Goal: Task Accomplishment & Management: Complete application form

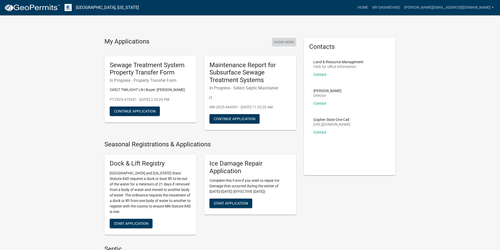
click at [282, 40] on button "Show More" at bounding box center [284, 42] width 24 height 9
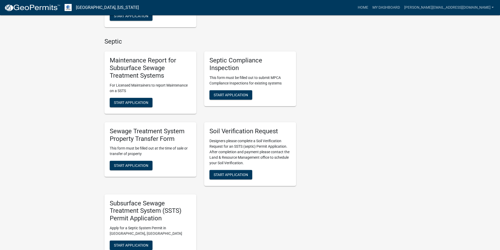
scroll to position [210, 0]
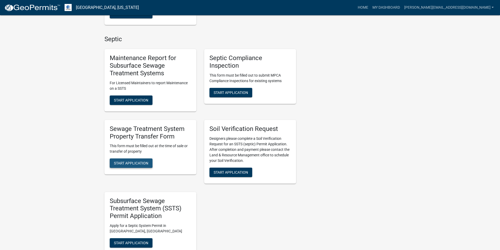
click at [136, 161] on span "Start Application" at bounding box center [131, 163] width 34 height 4
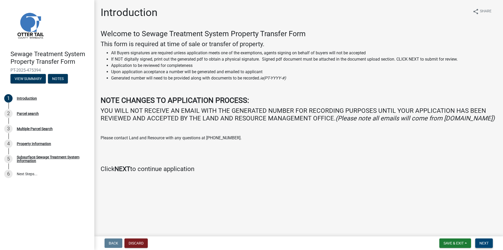
click at [487, 242] on span "Next" at bounding box center [484, 243] width 9 height 4
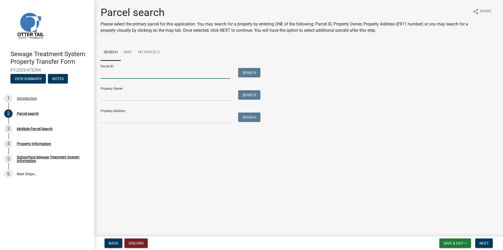
click at [126, 72] on input "Parcel ID:" at bounding box center [166, 73] width 130 height 11
type input "80000990261000"
click at [249, 72] on button "Search" at bounding box center [249, 72] width 22 height 9
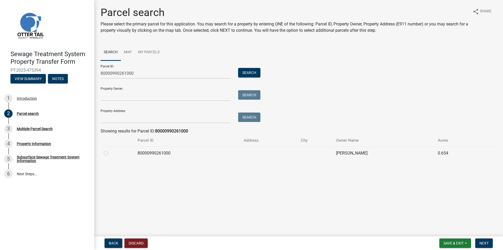
click at [110, 150] on label at bounding box center [110, 150] width 0 height 0
click at [110, 153] on input "radio" at bounding box center [111, 151] width 3 height 3
radio input "true"
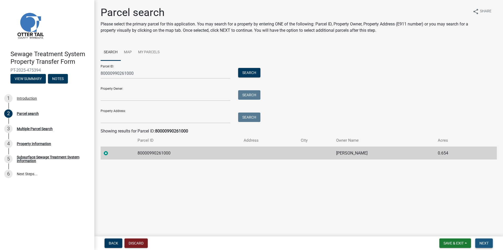
click at [484, 244] on span "Next" at bounding box center [484, 243] width 9 height 4
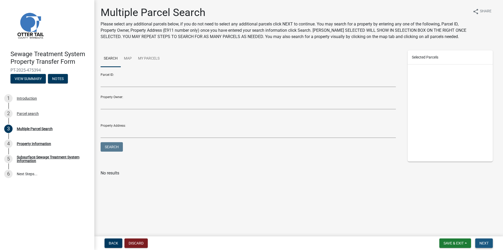
click at [484, 241] on span "Next" at bounding box center [484, 243] width 9 height 4
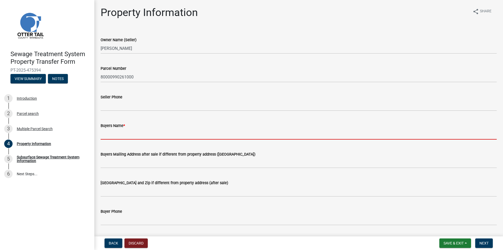
click at [111, 131] on input "Buyers Name *" at bounding box center [299, 134] width 396 height 11
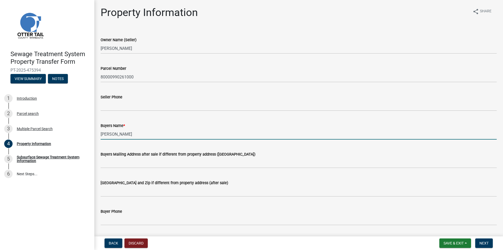
type input "[PERSON_NAME]"
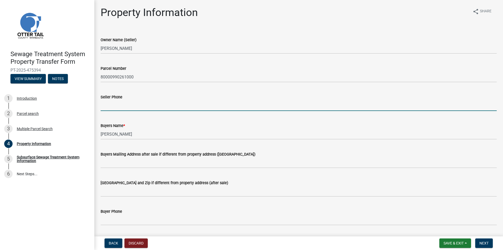
click at [117, 105] on input "Seller Phone" at bounding box center [299, 105] width 396 height 11
click at [112, 104] on input "Seller Phone" at bounding box center [299, 105] width 396 height 11
type input "7012120597"
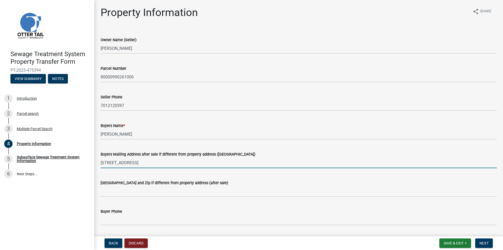
type input "[STREET_ADDRESS]"
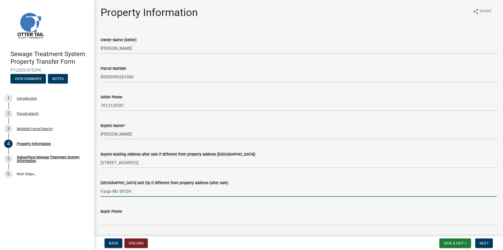
type input "Fargo ND 58104"
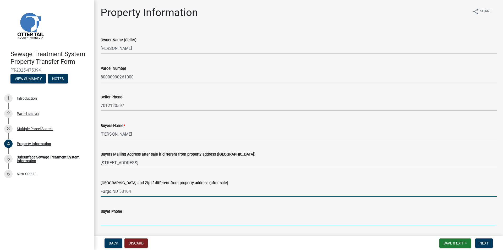
click at [104, 219] on input "Buyer Phone" at bounding box center [299, 219] width 396 height 11
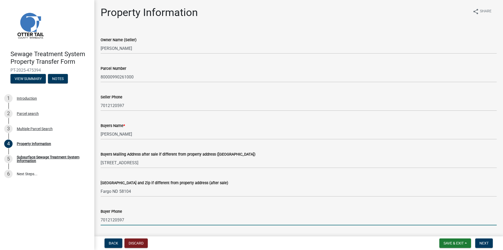
type input "7012120597"
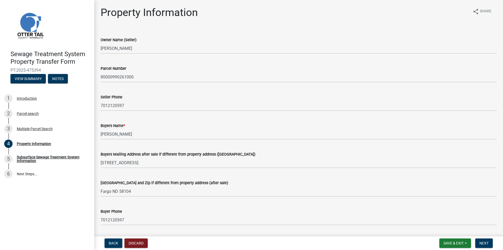
scroll to position [127, 0]
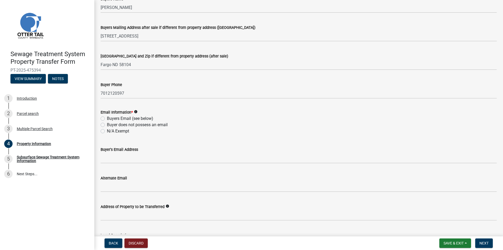
click at [107, 119] on label "Buyers Email (see below)" at bounding box center [130, 118] width 46 height 6
click at [107, 119] on input "Buyers Email (see below)" at bounding box center [108, 116] width 3 height 3
radio input "true"
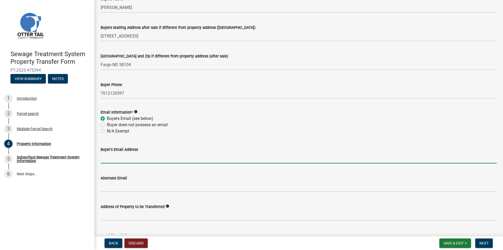
click at [109, 160] on input "Buyer's Email Address" at bounding box center [299, 158] width 396 height 11
click at [163, 162] on input "jeffpalmer@millerinsulation" at bounding box center [299, 158] width 396 height 11
type input "[EMAIL_ADDRESS][DOMAIN_NAME]"
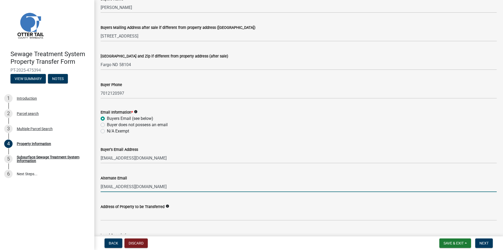
type input "[EMAIL_ADDRESS][DOMAIN_NAME]"
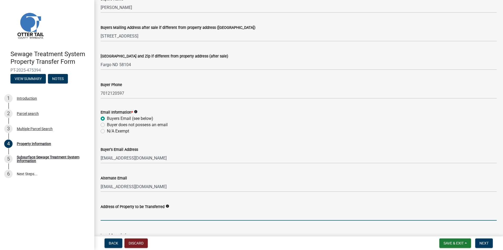
click at [118, 217] on input "Address of Property to be Transferred" at bounding box center [299, 215] width 396 height 11
click at [111, 215] on input "Address of Property to be Transferred" at bounding box center [299, 215] width 396 height 11
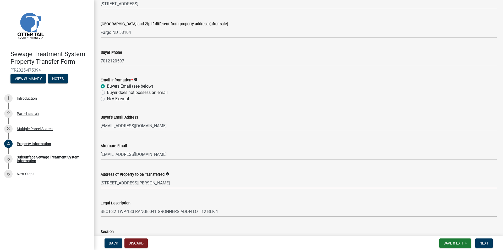
scroll to position [224, 0]
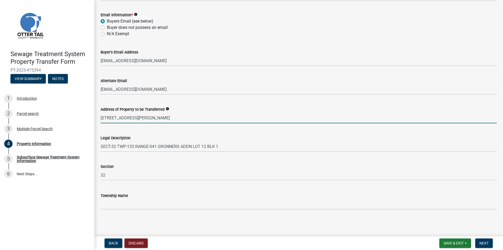
type input "[STREET_ADDRESS][PERSON_NAME]"
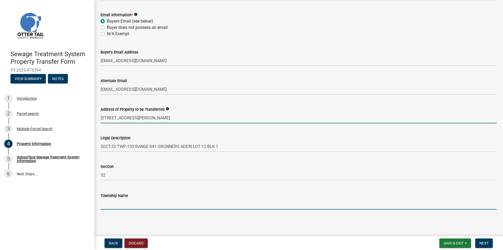
drag, startPoint x: 101, startPoint y: 205, endPoint x: 93, endPoint y: 199, distance: 9.9
click at [101, 205] on input "Township Name" at bounding box center [299, 204] width 396 height 11
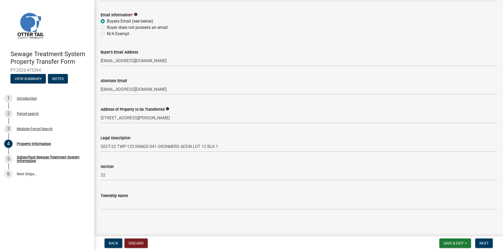
click at [132, 211] on wm-data-entity-input "Township Name" at bounding box center [299, 199] width 396 height 29
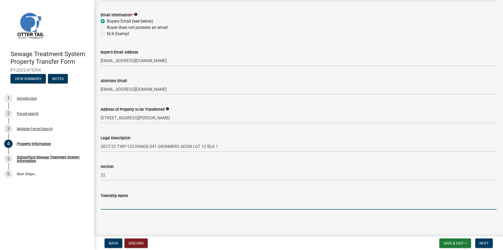
click at [133, 208] on input "Township Name" at bounding box center [299, 204] width 396 height 11
type input "[PERSON_NAME]"
click at [486, 242] on span "Next" at bounding box center [484, 243] width 9 height 4
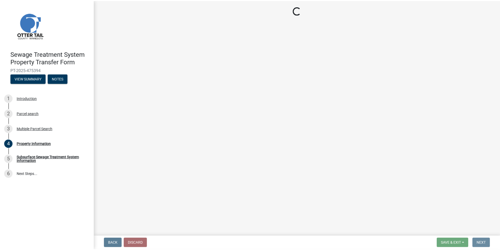
scroll to position [0, 0]
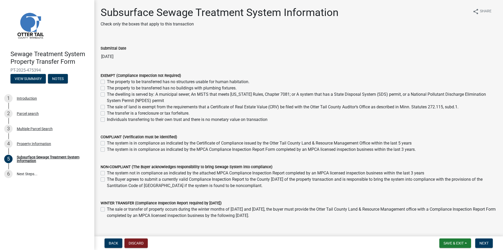
click at [107, 87] on label "The property to be transferred has no buildings with plumbing fixtures." at bounding box center [172, 88] width 130 height 6
click at [107, 87] on input "The property to be transferred has no buildings with plumbing fixtures." at bounding box center [108, 86] width 3 height 3
checkbox input "true"
checkbox input "false"
checkbox input "true"
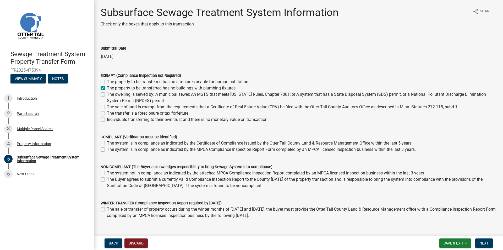
checkbox input "false"
click at [107, 81] on label "The property to be transferred has no structures usable for human habitation." at bounding box center [178, 82] width 143 height 6
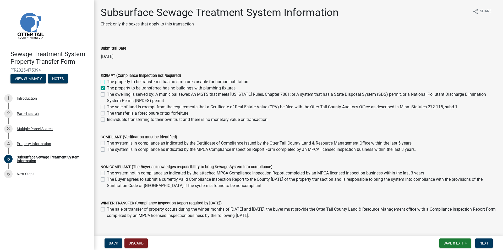
click at [107, 81] on input "The property to be transferred has no structures usable for human habitation." at bounding box center [108, 80] width 3 height 3
checkbox input "true"
checkbox input "false"
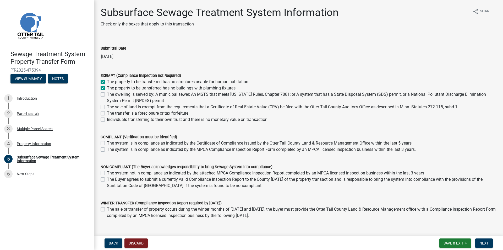
checkbox input "false"
click at [482, 246] on button "Next" at bounding box center [485, 242] width 18 height 9
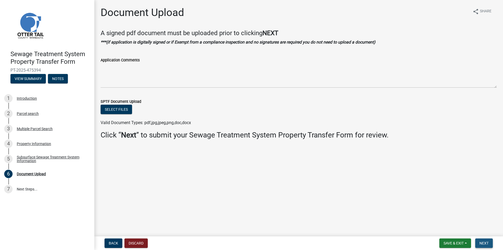
click at [482, 241] on span "Next" at bounding box center [484, 243] width 9 height 4
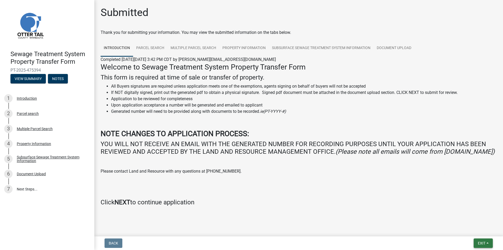
click at [487, 242] on button "Exit" at bounding box center [483, 242] width 19 height 9
click at [349, 197] on h4 at bounding box center [299, 193] width 396 height 8
click at [483, 246] on button "Exit" at bounding box center [483, 242] width 19 height 9
click at [478, 231] on button "Save & Exit" at bounding box center [472, 229] width 42 height 13
